Goal: Contribute content: Contribute content

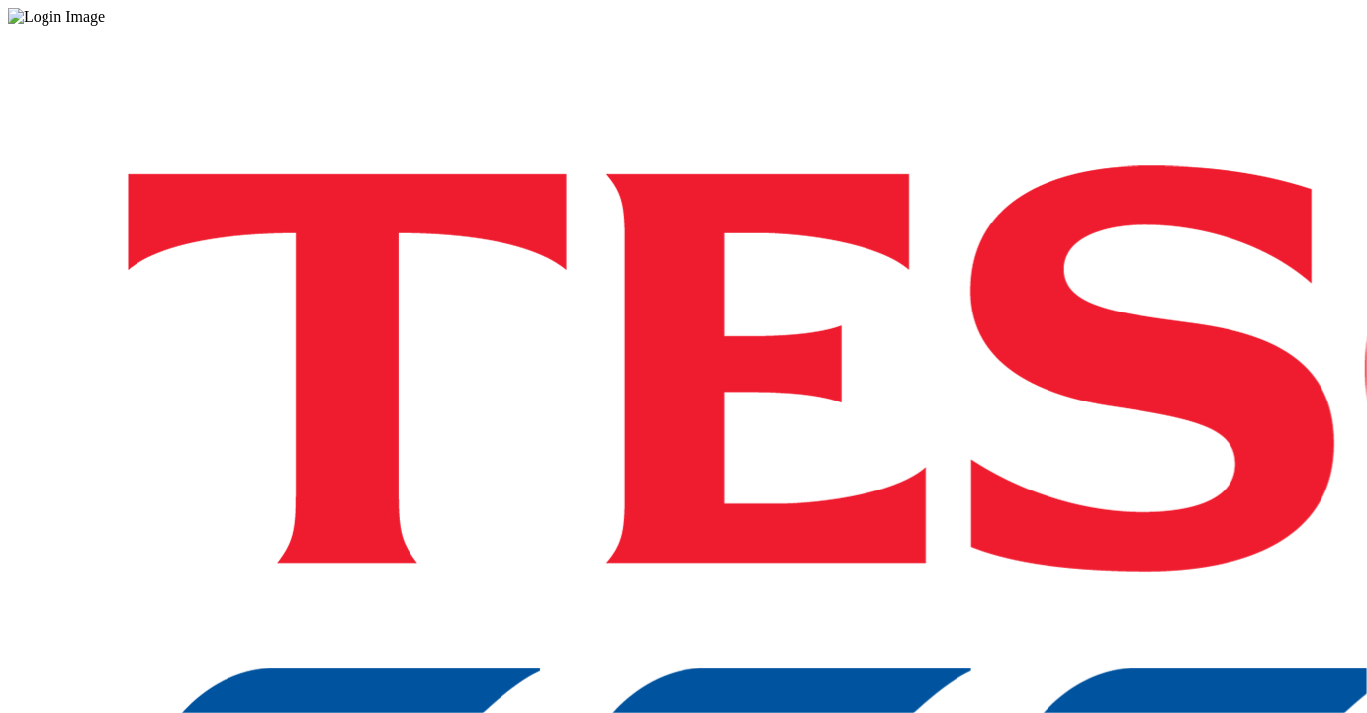
click at [1188, 455] on div "Log in to the Spectra’s dashboard using [PERSON_NAME]’s credentials. If you don…" at bounding box center [683, 517] width 1351 height 983
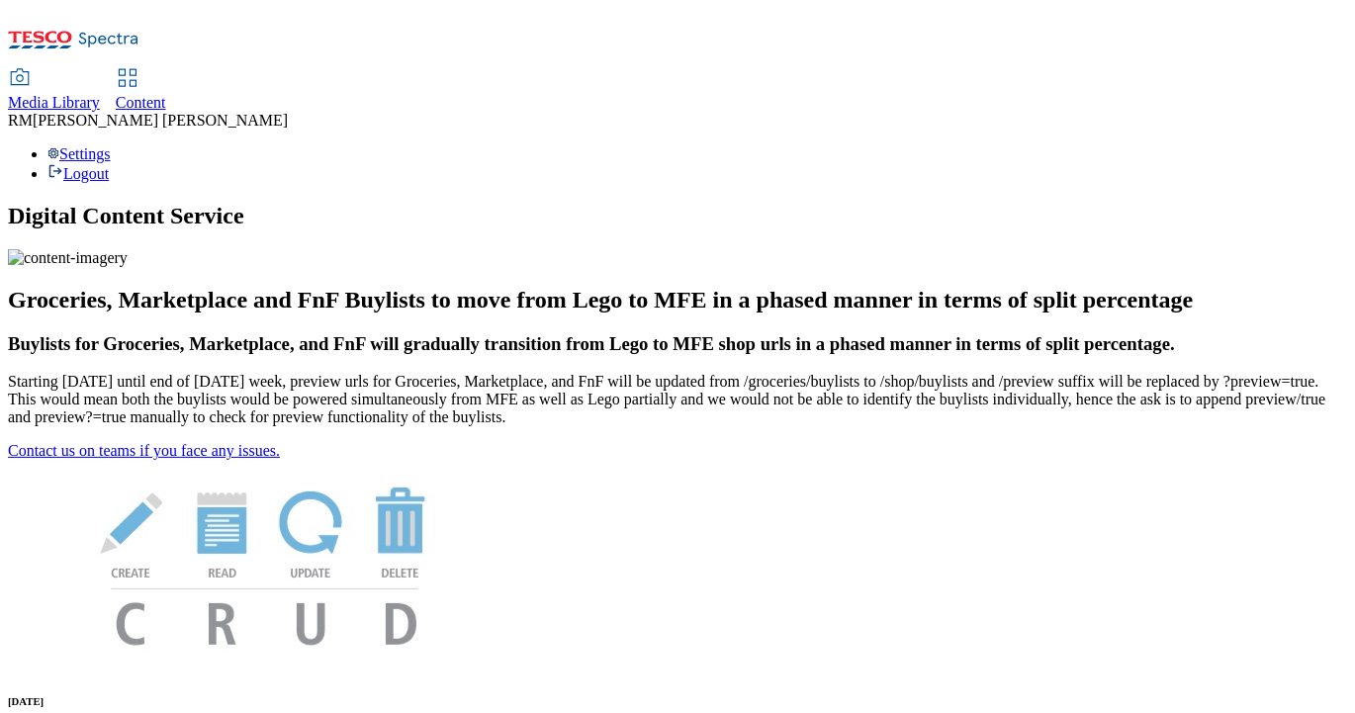
click at [133, 34] on icon at bounding box center [108, 40] width 59 height 15
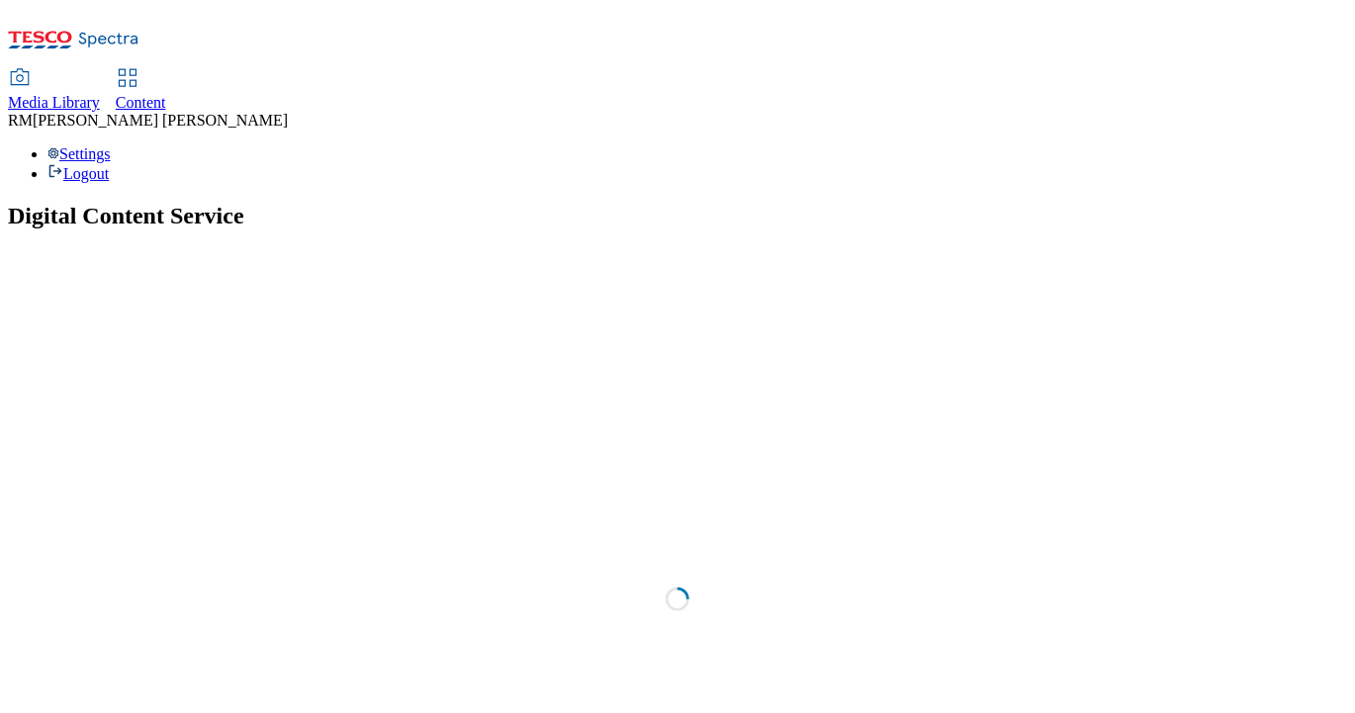
click at [100, 94] on span "Media Library" at bounding box center [54, 102] width 92 height 17
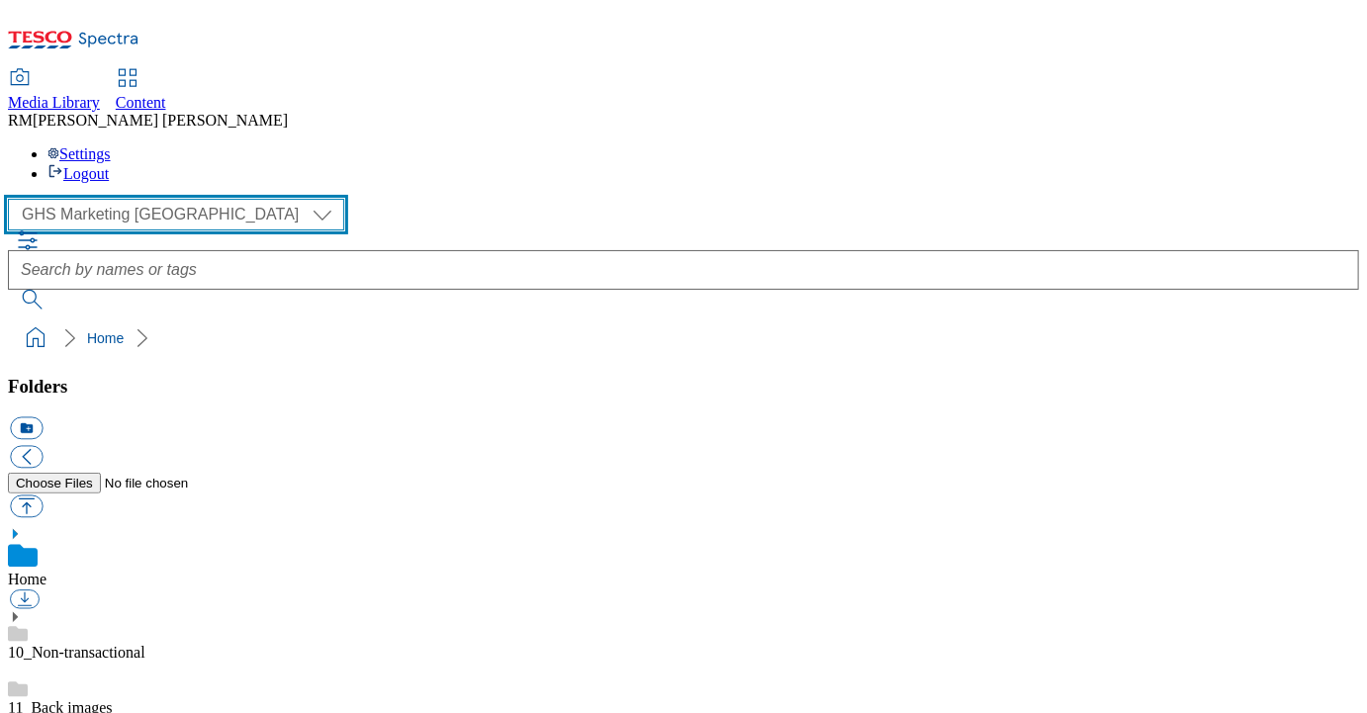
click at [193, 199] on select "GHS Marketing UK iGHS Marketing CE MCA CZ MCA HU MCA SK" at bounding box center [176, 215] width 336 height 32
select select "flare-ighs-ce-mktg"
click at [14, 199] on select "GHS Marketing UK iGHS Marketing CE MCA CZ MCA HU MCA SK" at bounding box center [176, 215] width 336 height 32
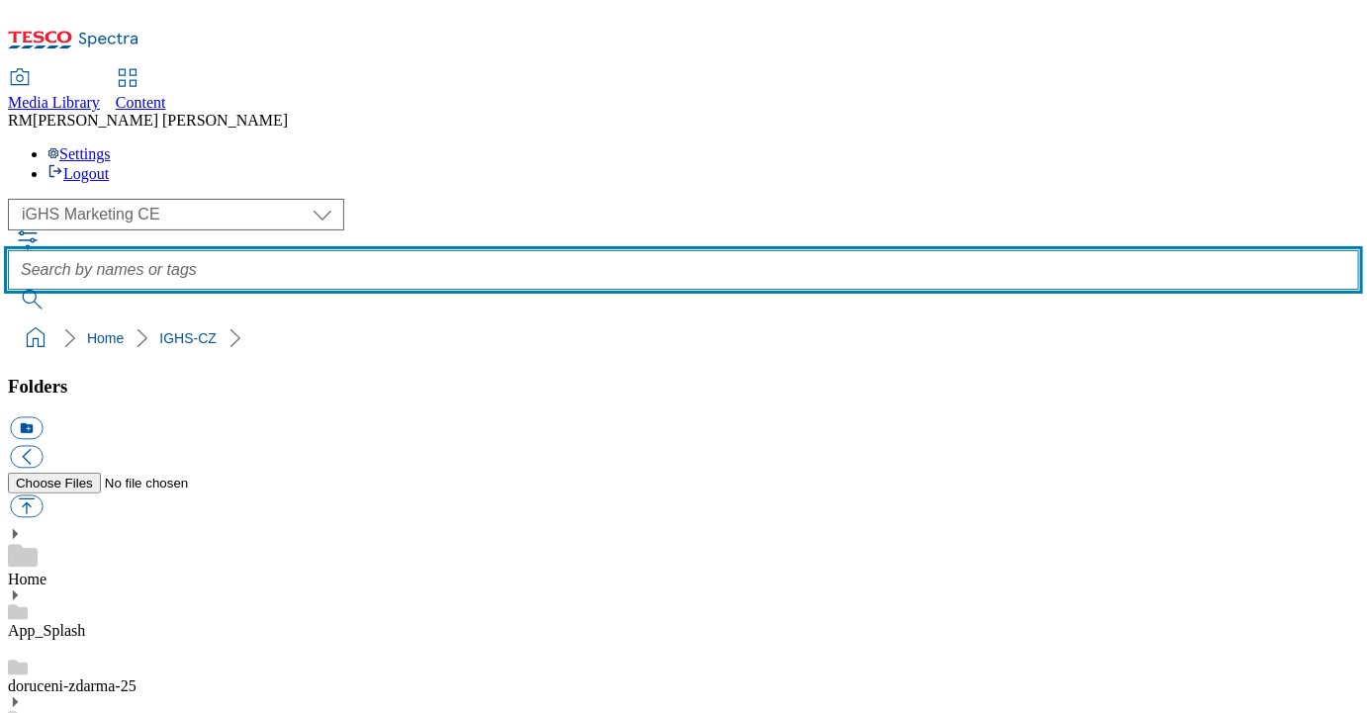
click at [587, 250] on input "text" at bounding box center [683, 270] width 1351 height 40
paste input "about-you-kupon"
type input "about-you-kupon"
click at [8, 290] on button "submit" at bounding box center [33, 300] width 51 height 20
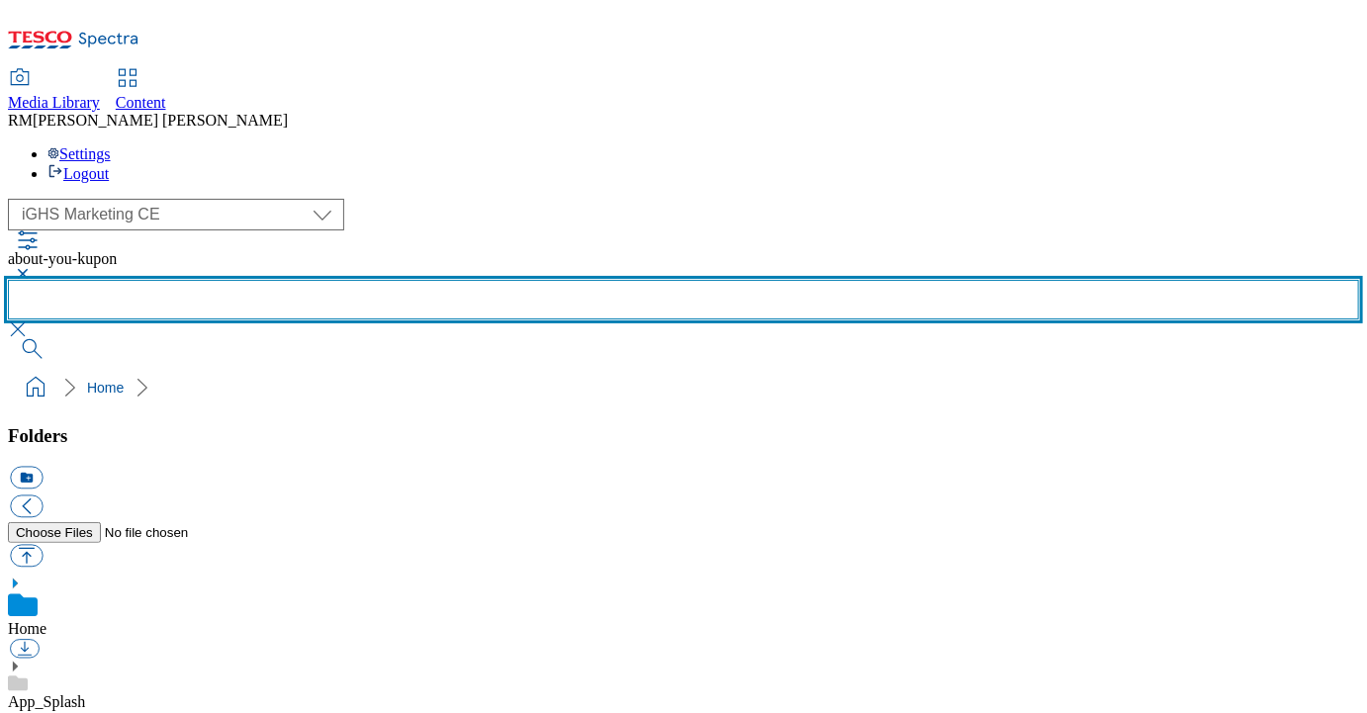
scroll to position [1294, 0]
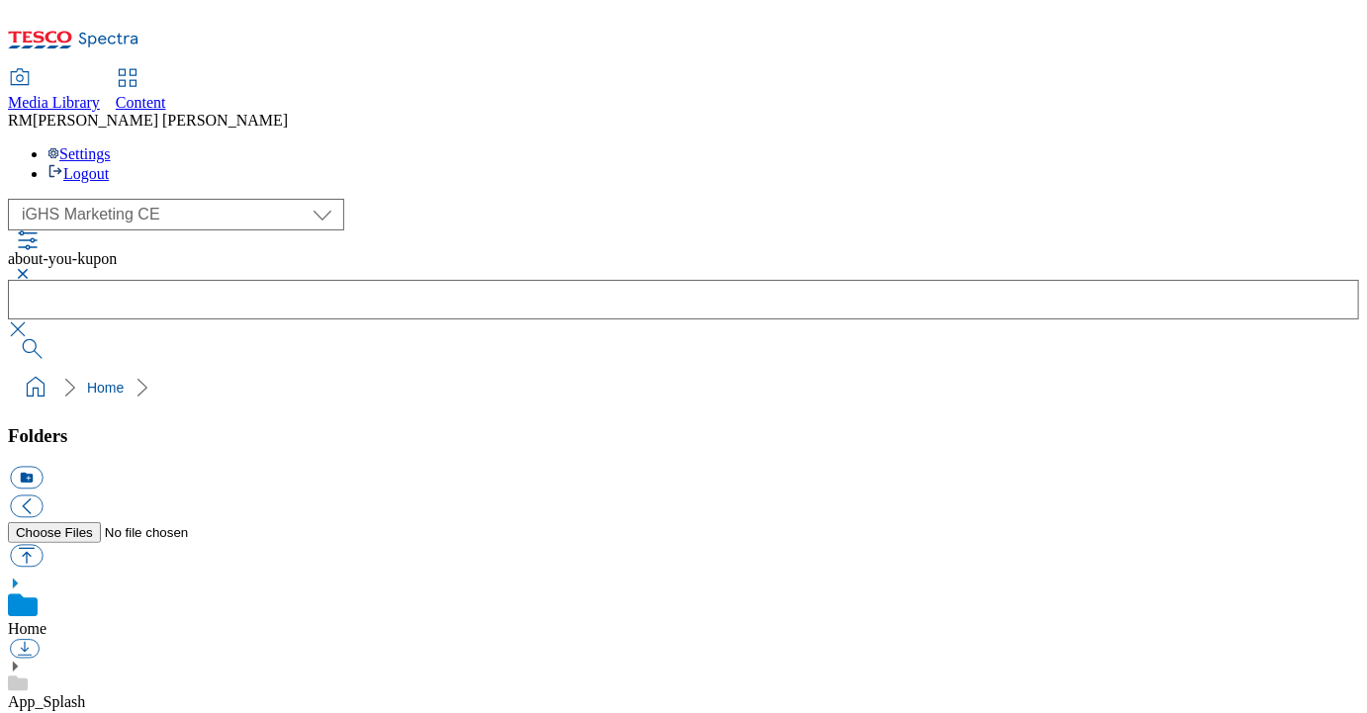
click at [32, 319] on button "button" at bounding box center [20, 329] width 24 height 20
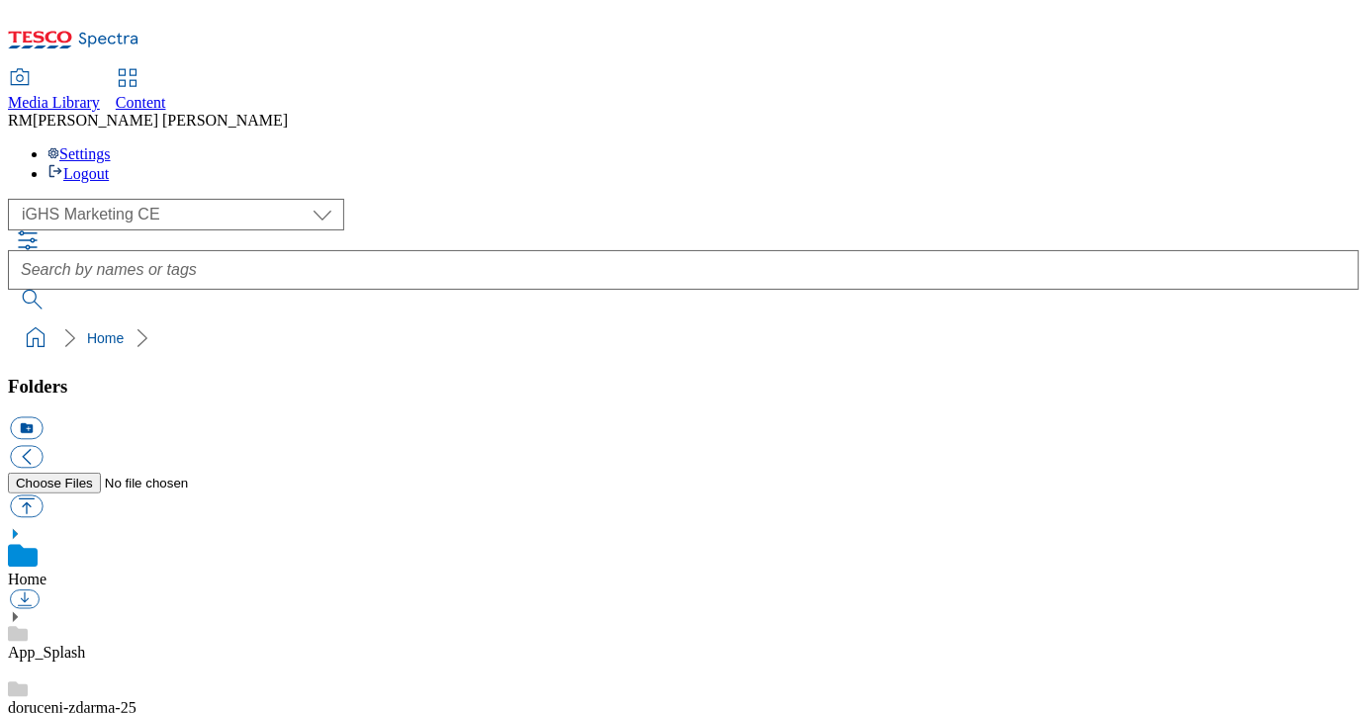
scroll to position [0, 0]
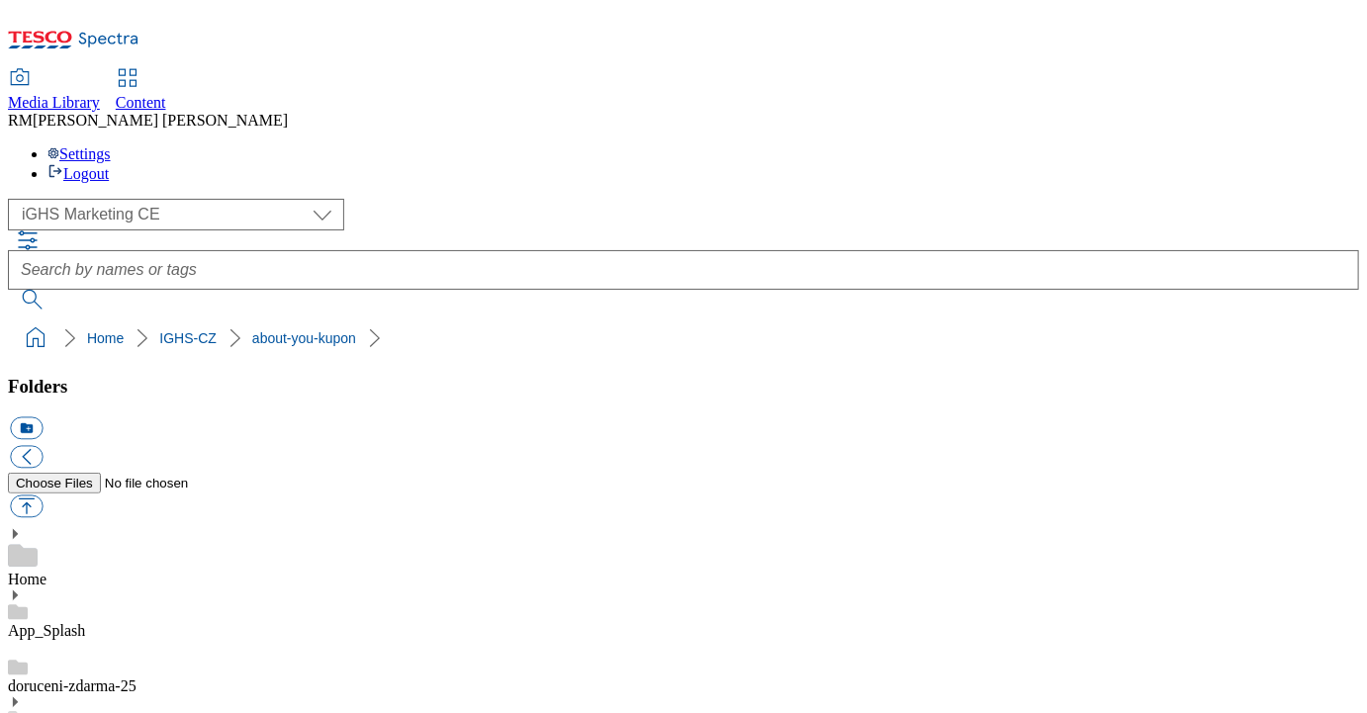
click at [43, 417] on button "icon_new_folder" at bounding box center [26, 428] width 33 height 23
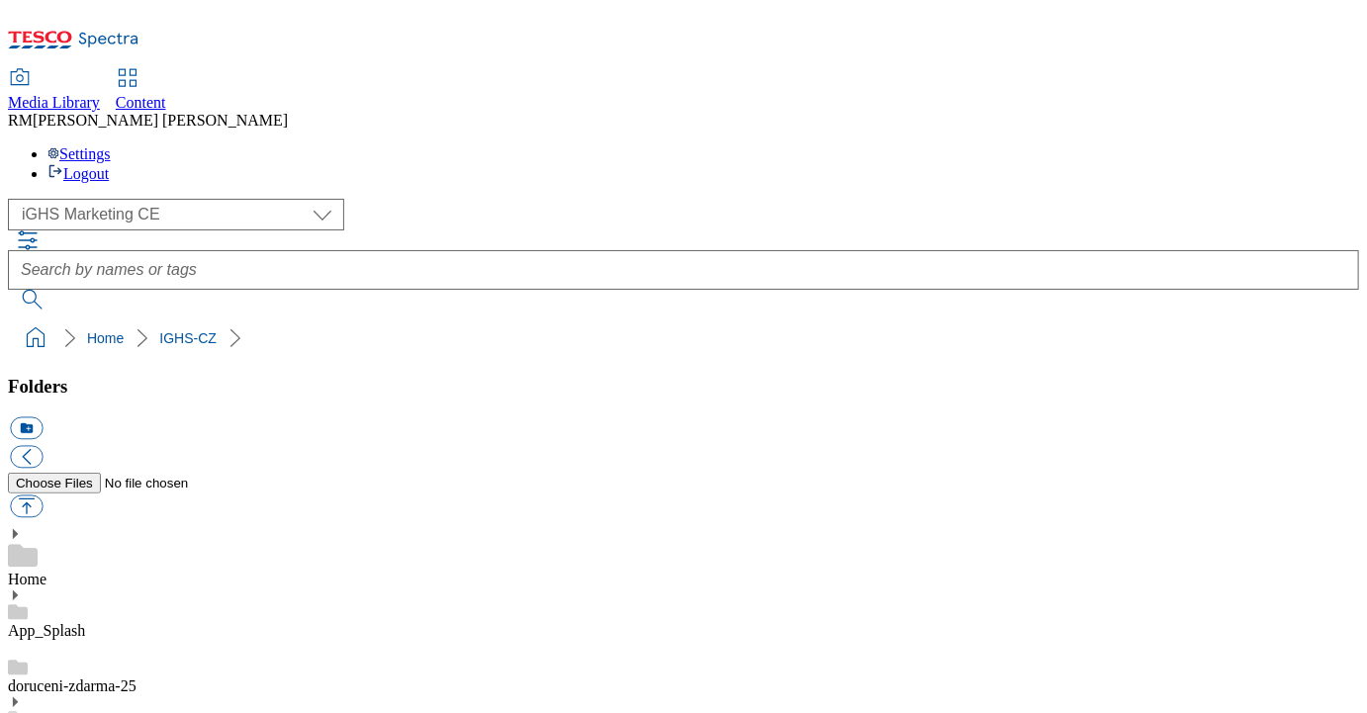
paste input "general-kupon"
type input "general-kupon"
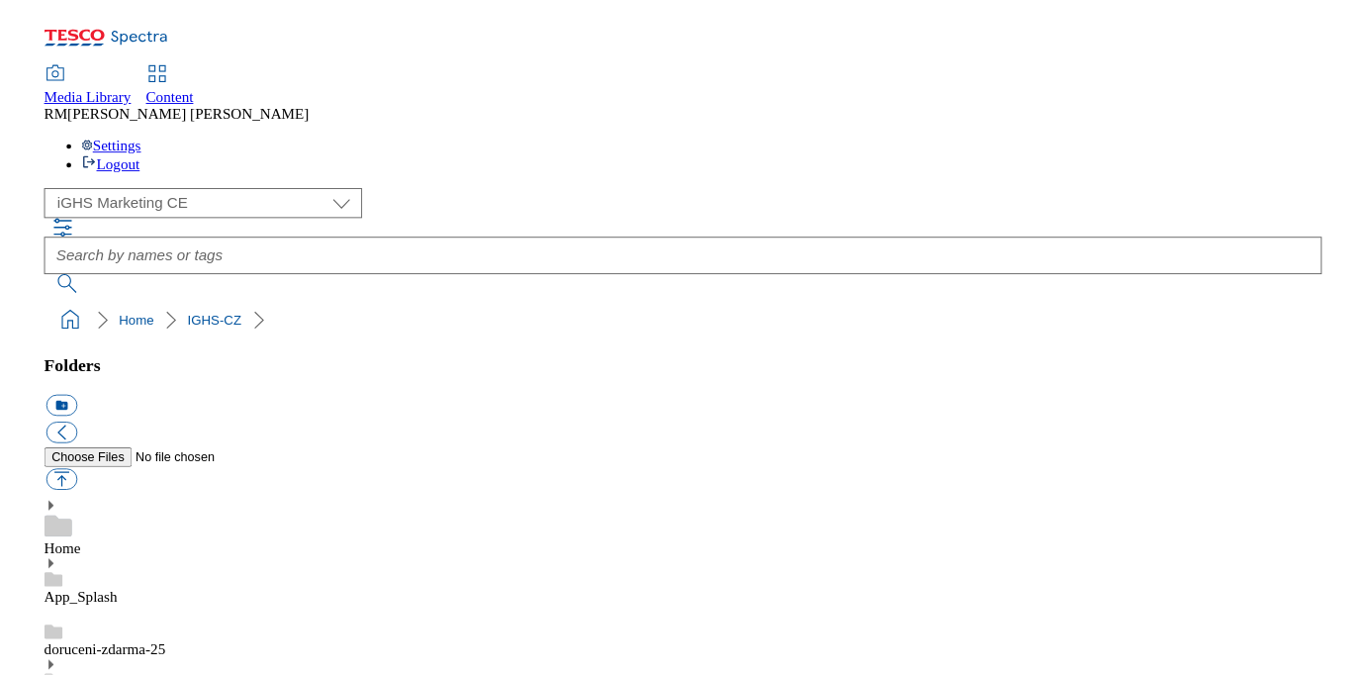
scroll to position [1878, 0]
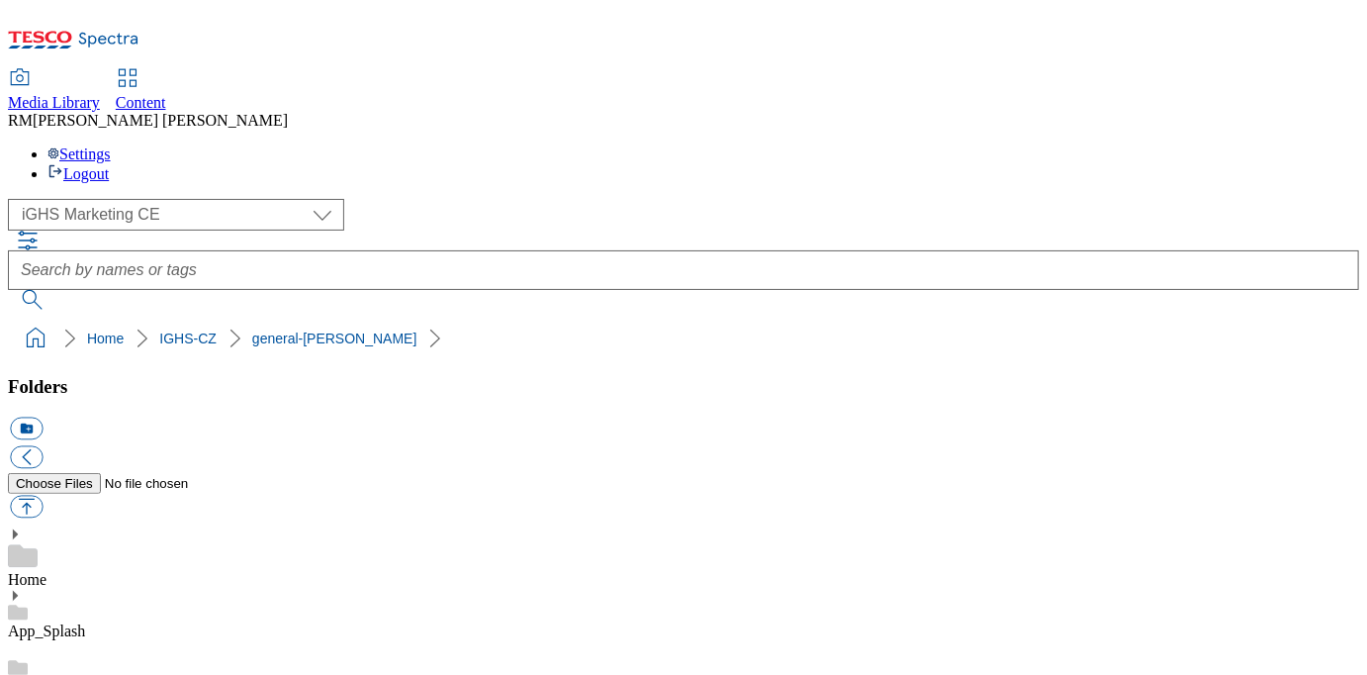
click at [43, 496] on button "button" at bounding box center [26, 507] width 33 height 23
type input "C:\fakepath\Get_Inspired_EN.jpg"
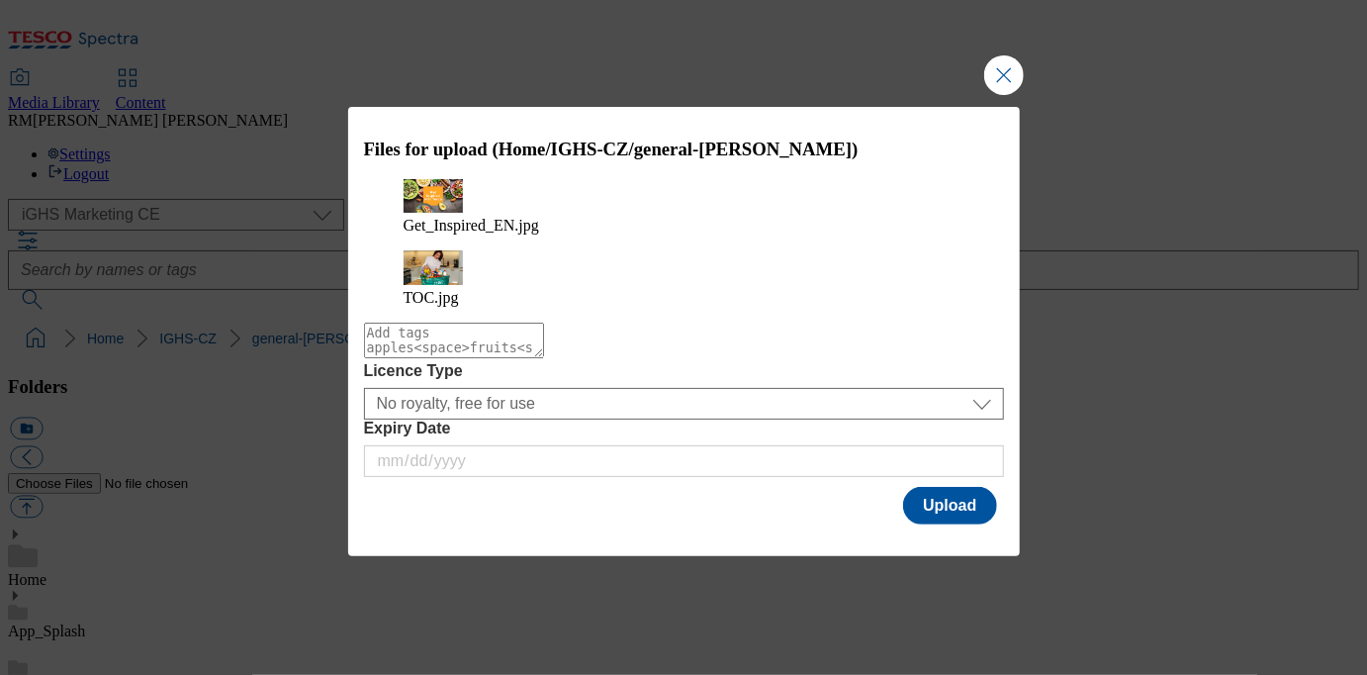
click at [544, 327] on textarea "Modal" at bounding box center [454, 340] width 180 height 36
type textarea "EP"
click at [943, 501] on button "Upload" at bounding box center [949, 506] width 93 height 38
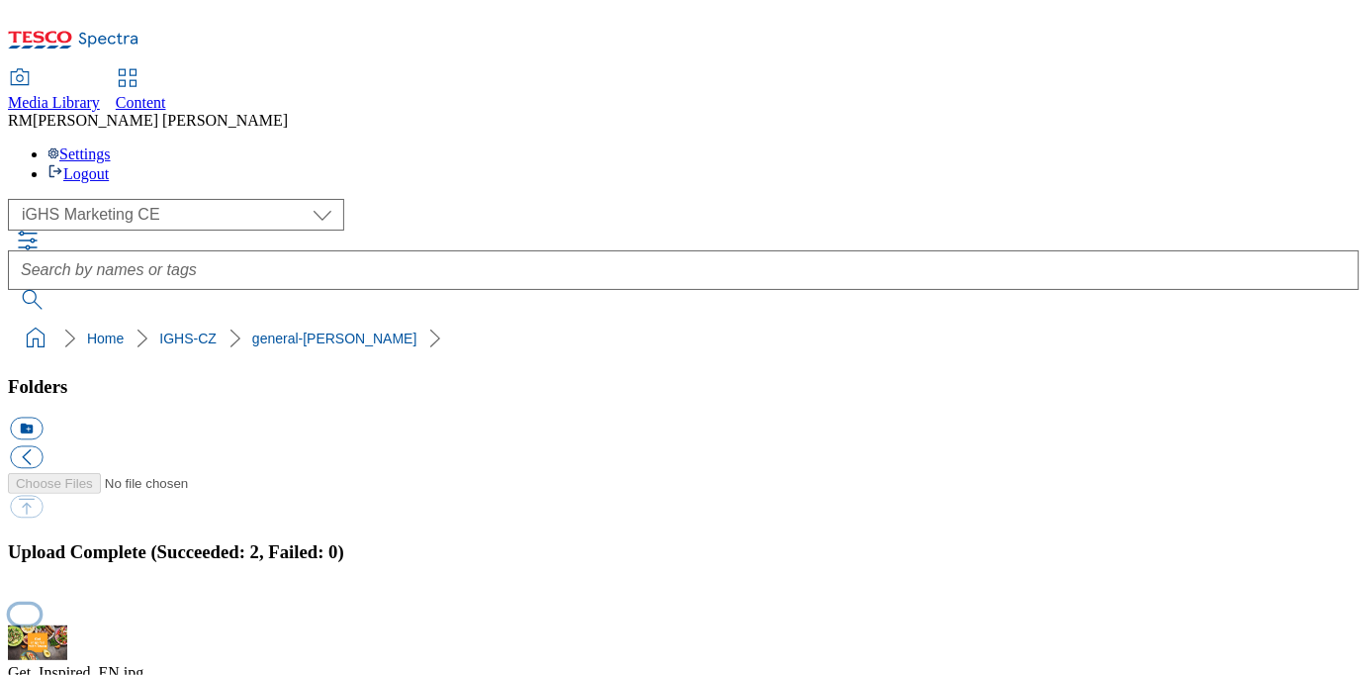
click at [40, 604] on button "button" at bounding box center [25, 613] width 30 height 19
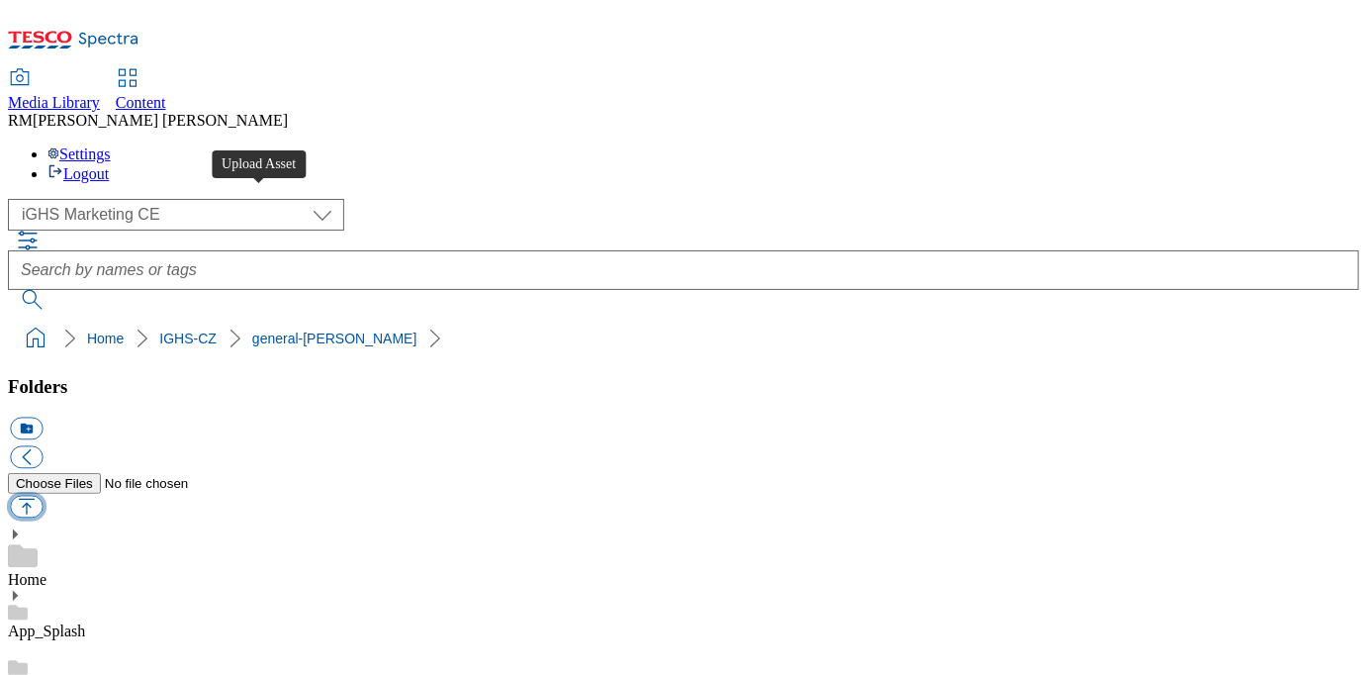
click at [43, 496] on button "button" at bounding box center [26, 507] width 33 height 23
type input "C:\fakepath\General_900x254.jpg"
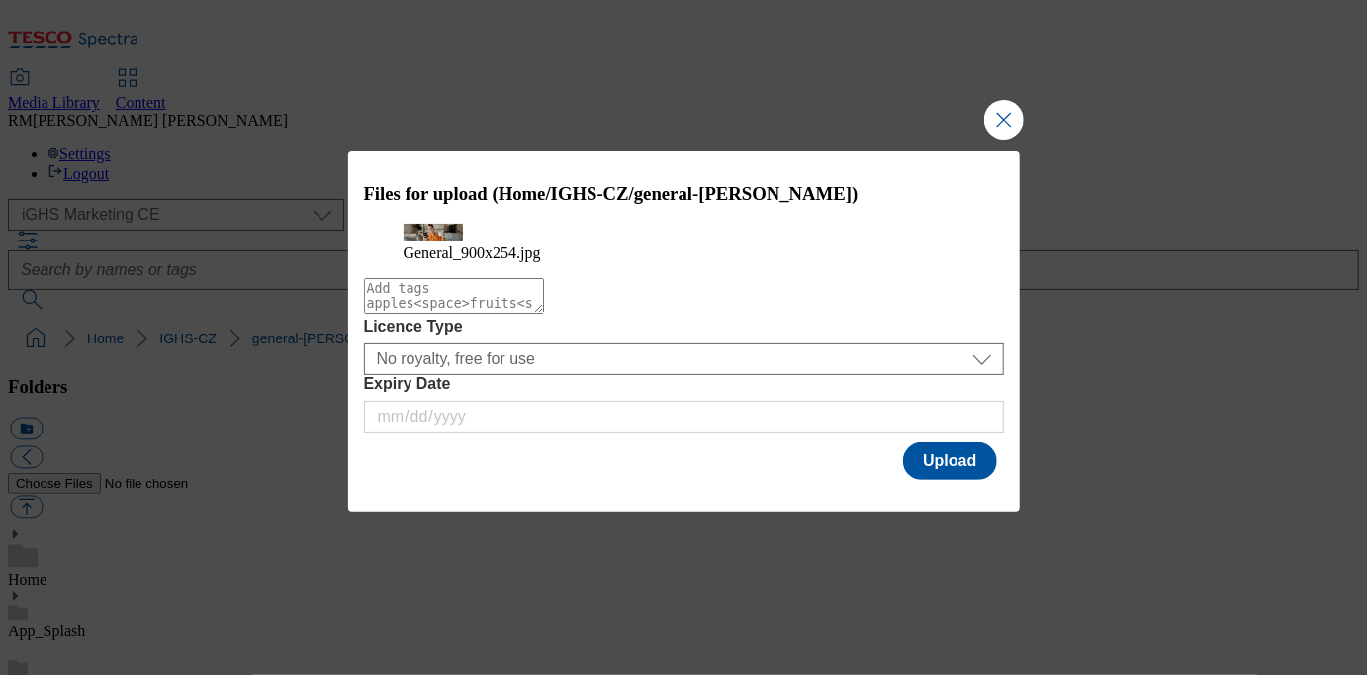
click at [423, 314] on textarea "Modal" at bounding box center [454, 296] width 180 height 36
type textarea "EP_General-Main-banner"
click at [934, 480] on button "Upload" at bounding box center [949, 461] width 93 height 38
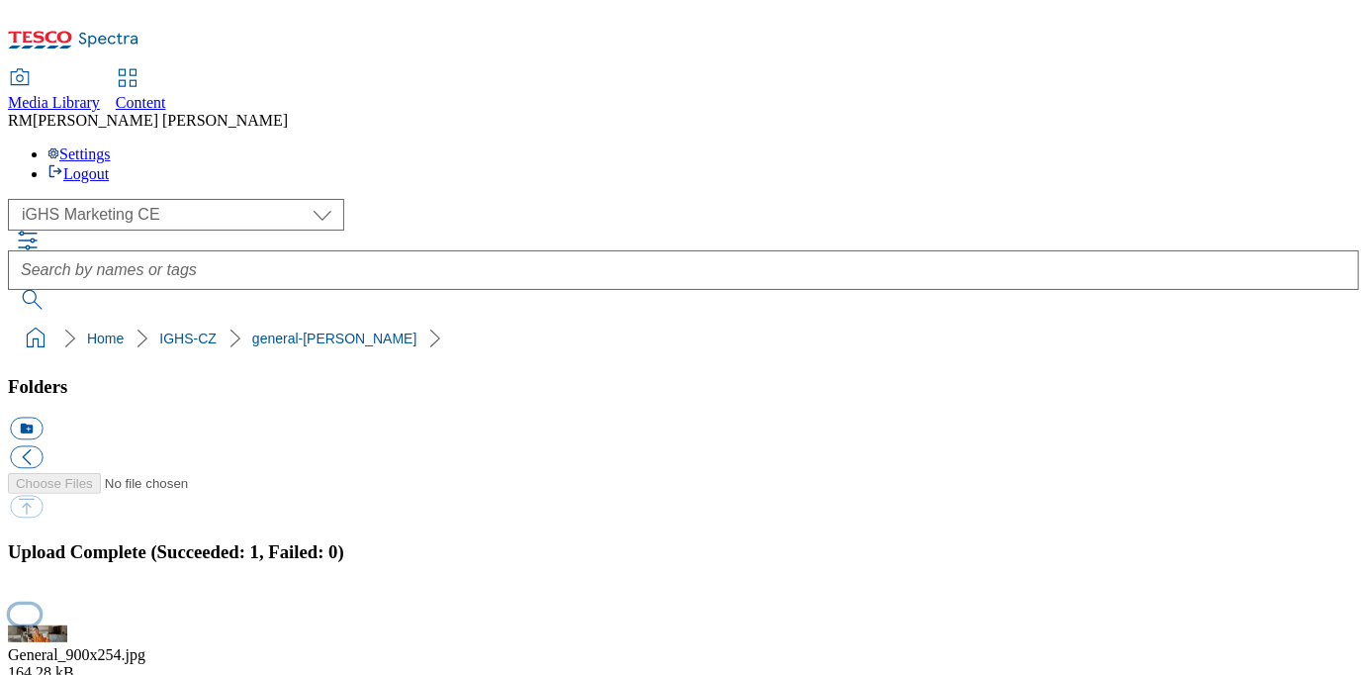
click at [40, 604] on button "button" at bounding box center [25, 613] width 30 height 19
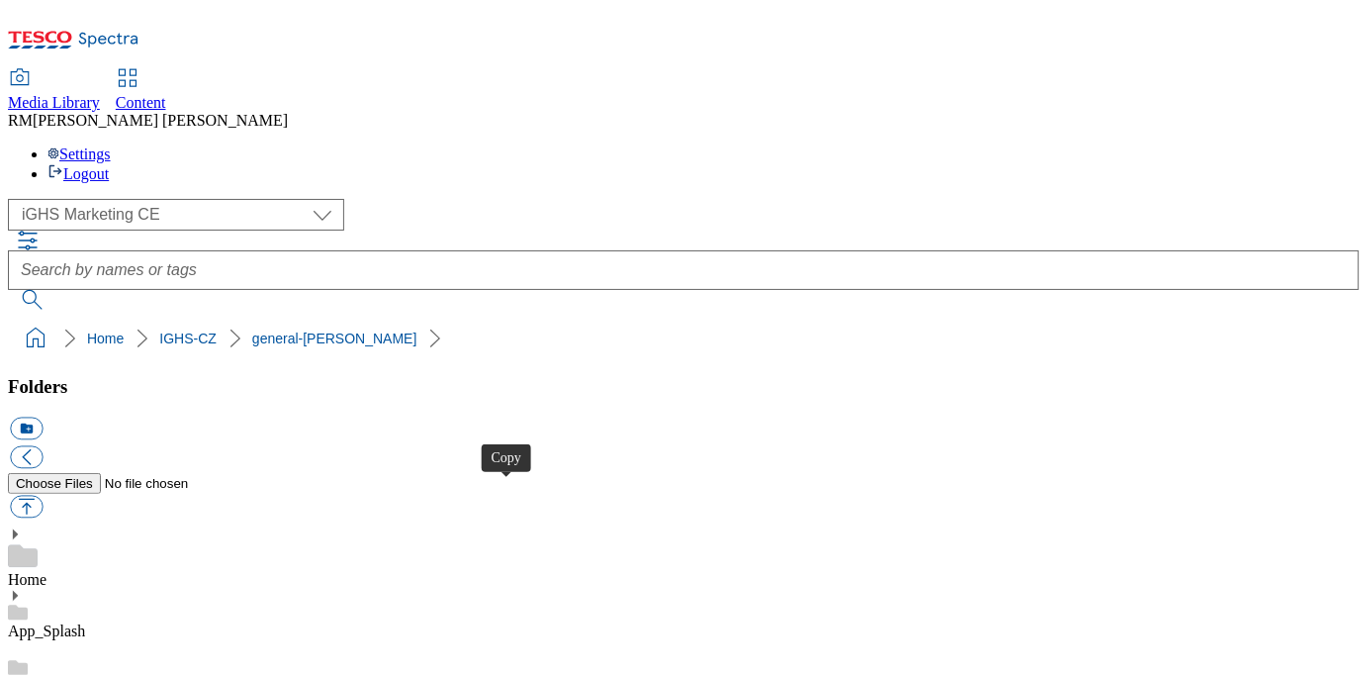
click at [43, 496] on button "button" at bounding box center [26, 507] width 33 height 23
type input "C:\fakepath\Get_Inspired_CZ.jpg"
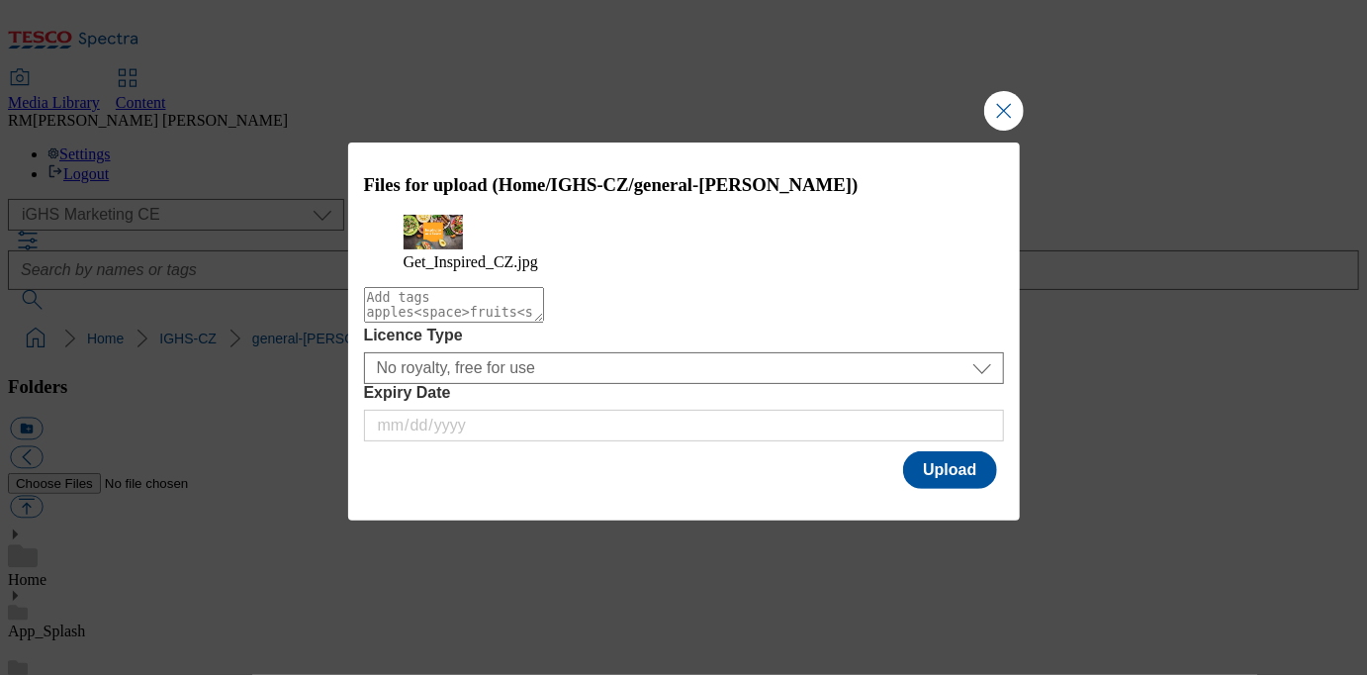
click at [544, 322] on textarea "Modal" at bounding box center [454, 305] width 180 height 36
type textarea "inspired"
click at [942, 489] on button "Upload" at bounding box center [949, 470] width 93 height 38
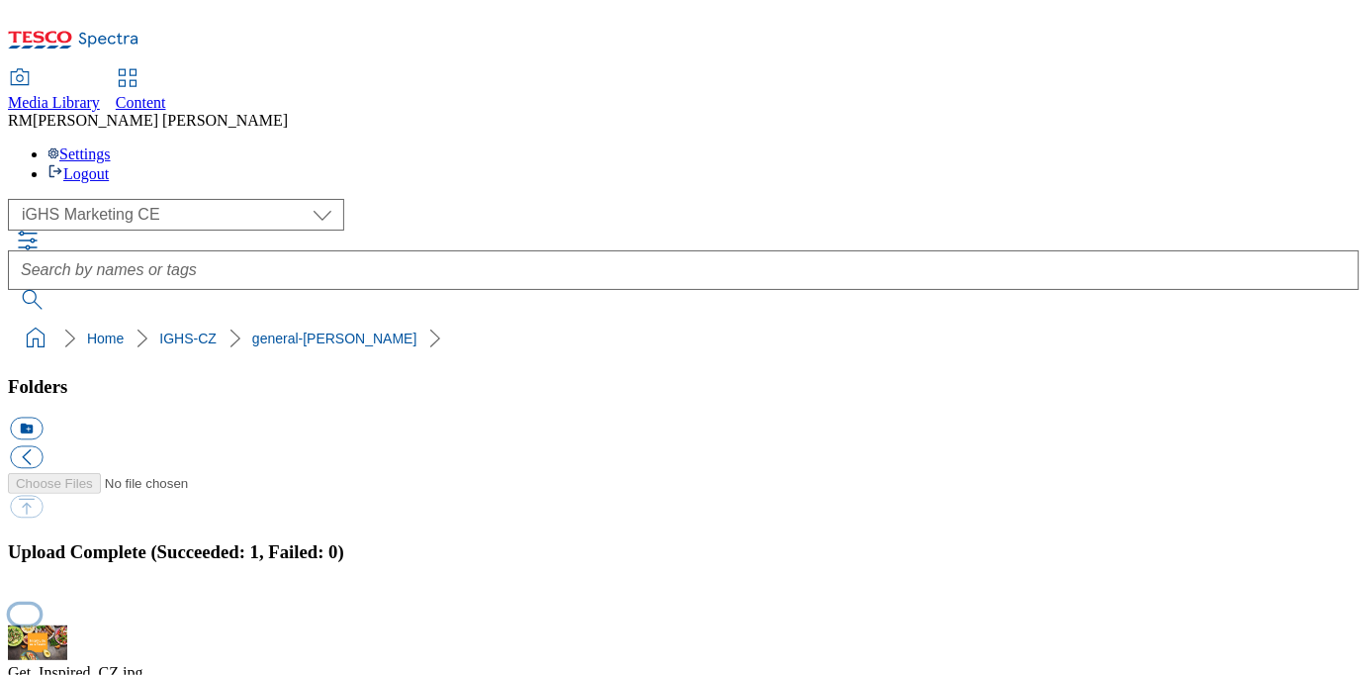
click at [40, 604] on button "button" at bounding box center [25, 613] width 30 height 19
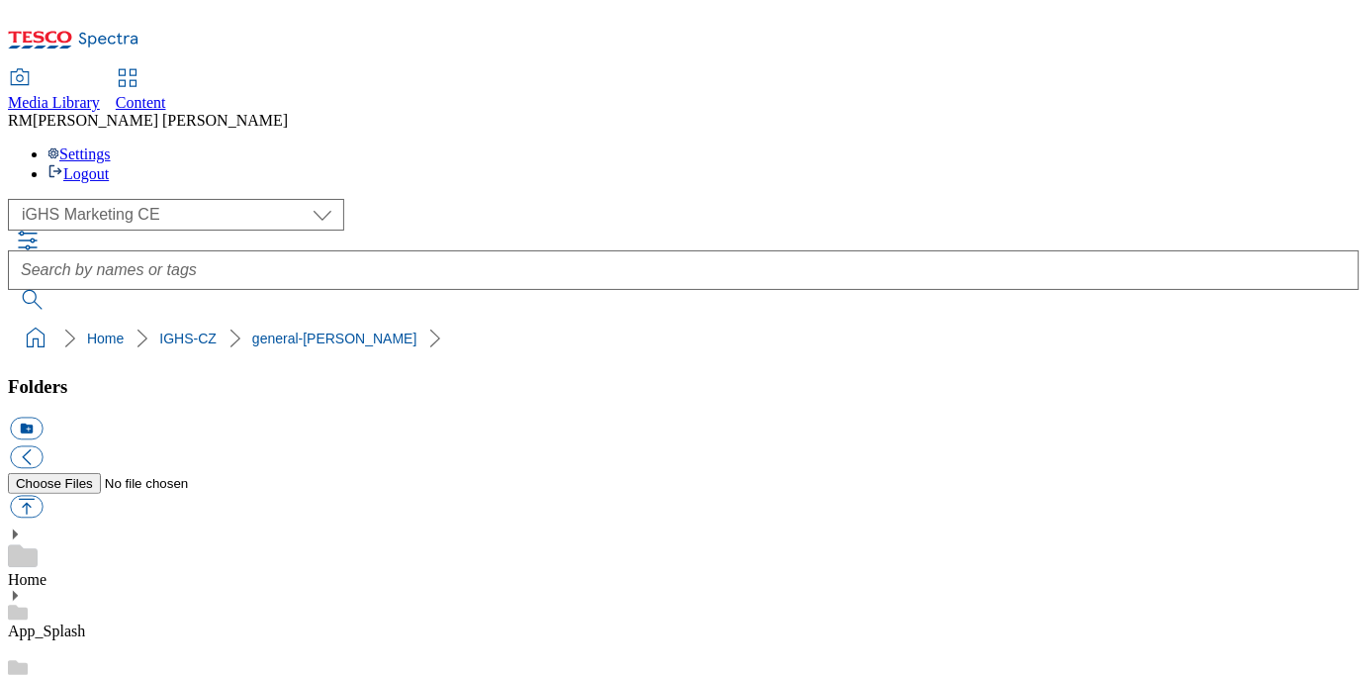
click at [43, 496] on button "button" at bounding box center [26, 507] width 33 height 23
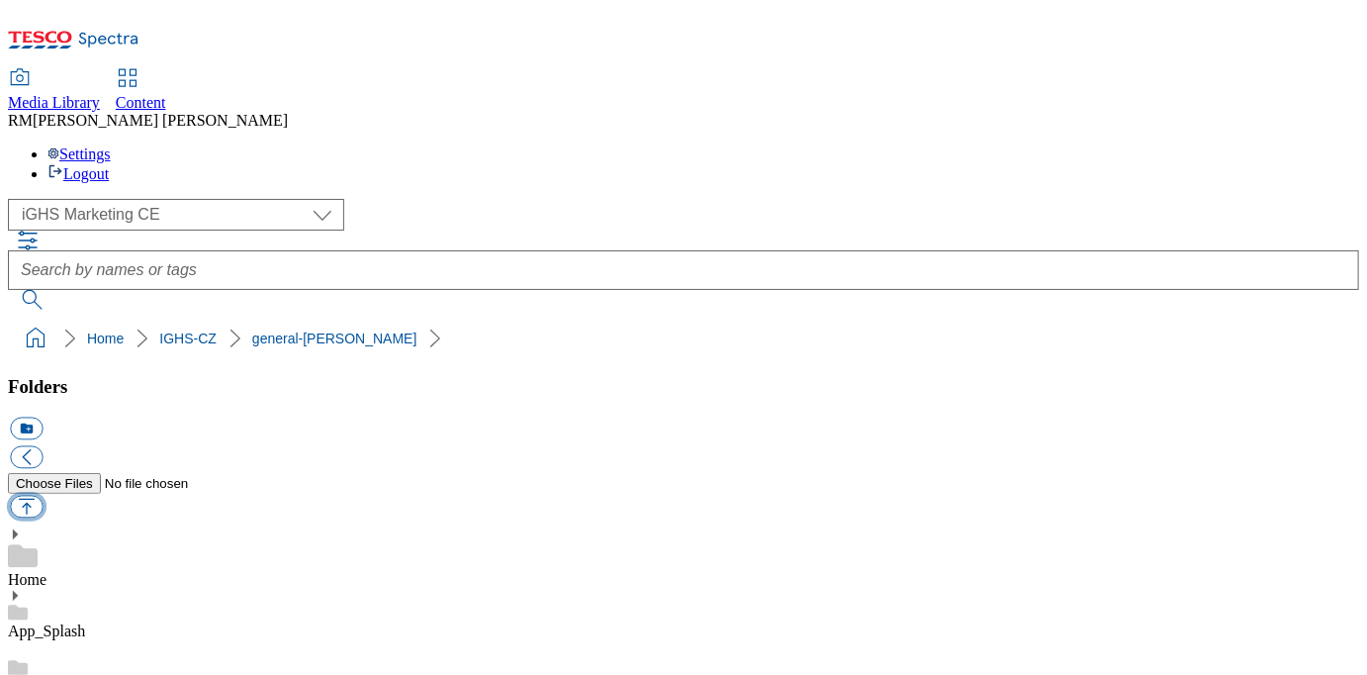
type input "C:\fakepath\Coupon_1_CZ.jpg"
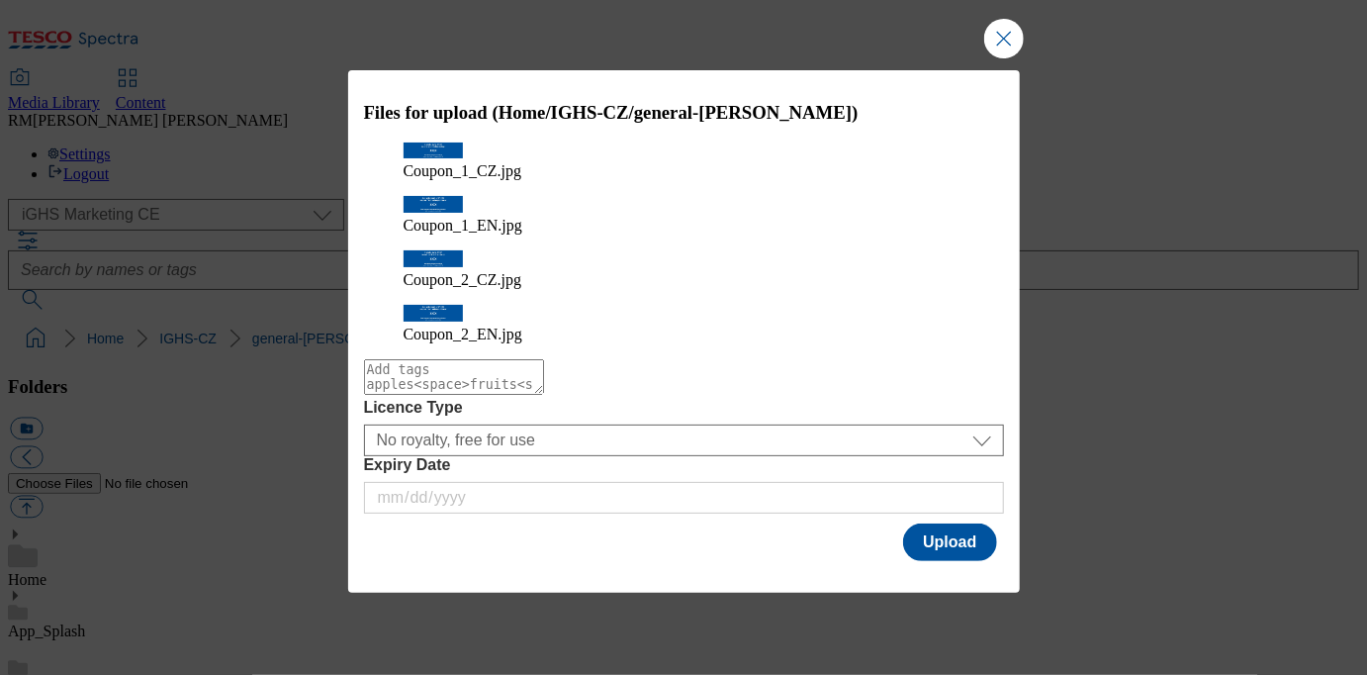
click at [469, 384] on textarea "Modal" at bounding box center [454, 377] width 180 height 36
type textarea "Coupons"
click at [954, 540] on button "Upload" at bounding box center [949, 542] width 93 height 38
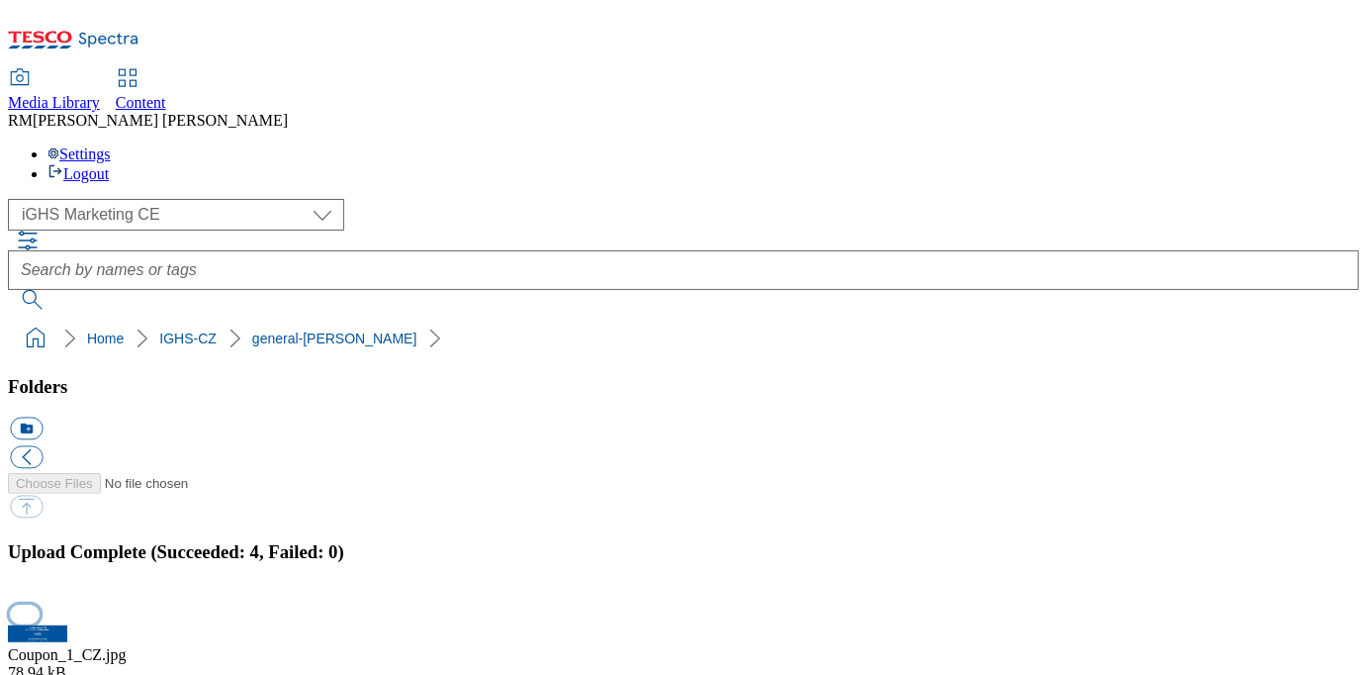
click at [40, 604] on button "button" at bounding box center [25, 613] width 30 height 19
